Goal: Navigation & Orientation: Understand site structure

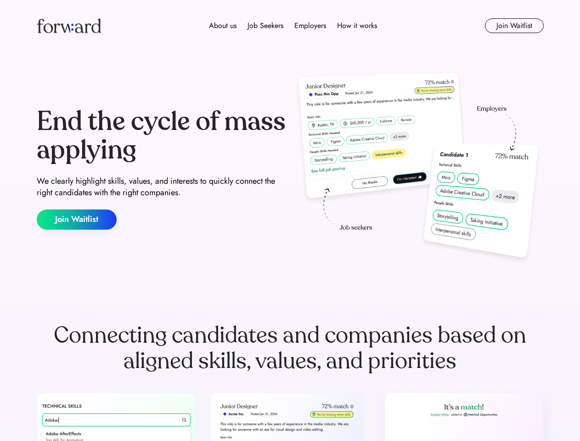
click at [290, 220] on div "End the cycle of mass applying We clearly highlight skills, values, and interes…" at bounding box center [290, 168] width 507 height 197
click at [290, 26] on div "About us Job Seekers Employers How it works" at bounding box center [293, 25] width 362 height 11
click at [69, 26] on img at bounding box center [69, 25] width 64 height 15
click at [293, 26] on div "About us Job Seekers Employers How it works" at bounding box center [293, 25] width 362 height 11
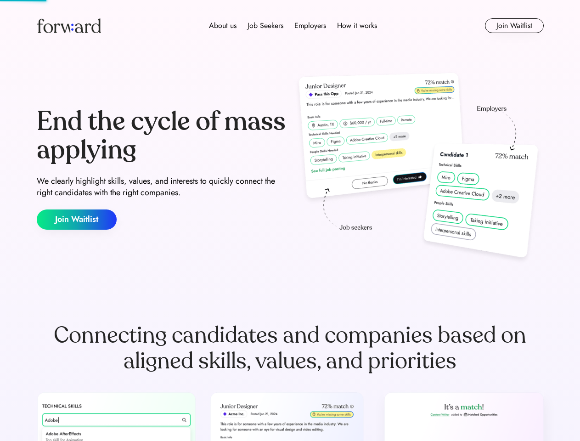
click at [223, 26] on div "About us" at bounding box center [223, 25] width 28 height 11
click at [265, 26] on div "Job Seekers" at bounding box center [265, 25] width 36 height 11
click at [310, 26] on div "Employers" at bounding box center [310, 25] width 32 height 11
click at [356, 26] on div "How it works" at bounding box center [357, 25] width 40 height 11
click at [514, 26] on button "Join Waitlist" at bounding box center [514, 25] width 59 height 15
